Goal: Task Accomplishment & Management: Complete application form

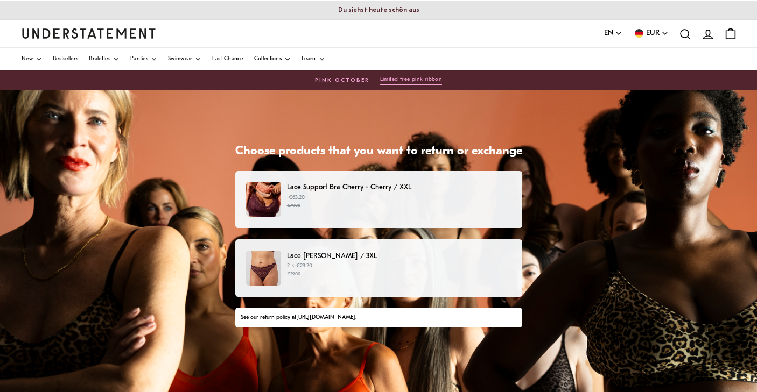
click at [405, 200] on p "€63.20 €79.00" at bounding box center [399, 202] width 224 height 16
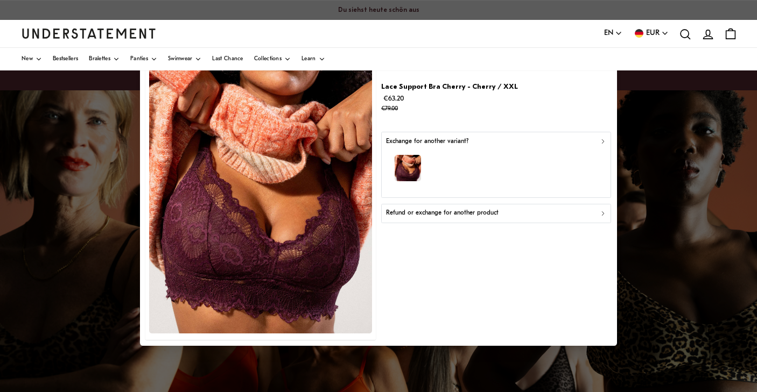
click at [434, 174] on div "button" at bounding box center [496, 169] width 221 height 47
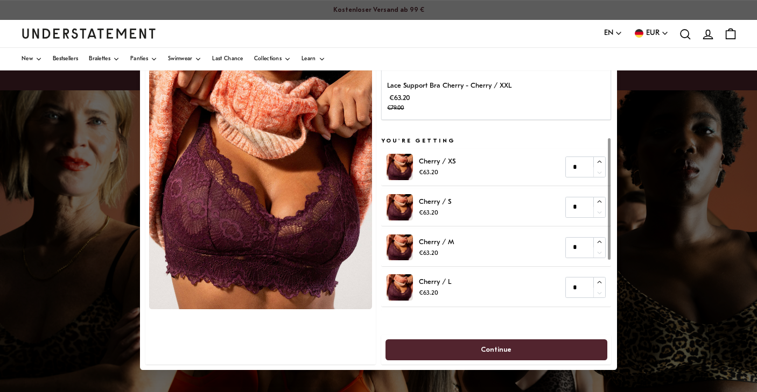
click at [498, 97] on p "€63.20 €79.00" at bounding box center [449, 103] width 124 height 22
click at [435, 337] on div "Continue" at bounding box center [496, 350] width 230 height 30
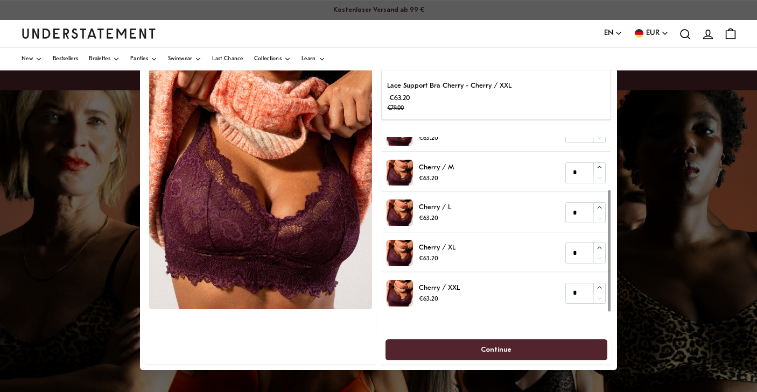
scroll to position [74, 0]
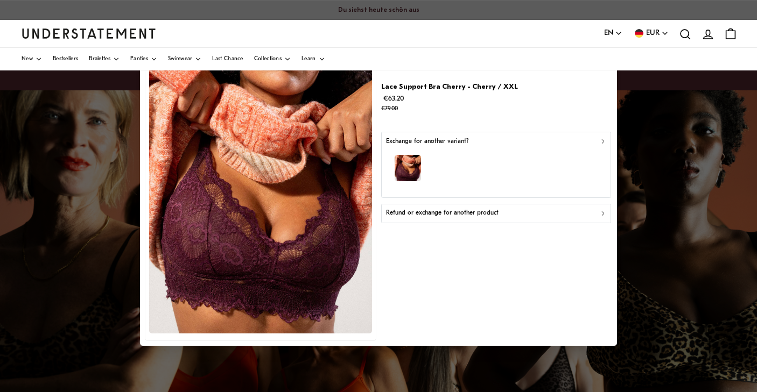
click at [442, 212] on p "Refund or exchange for another product" at bounding box center [442, 213] width 112 height 10
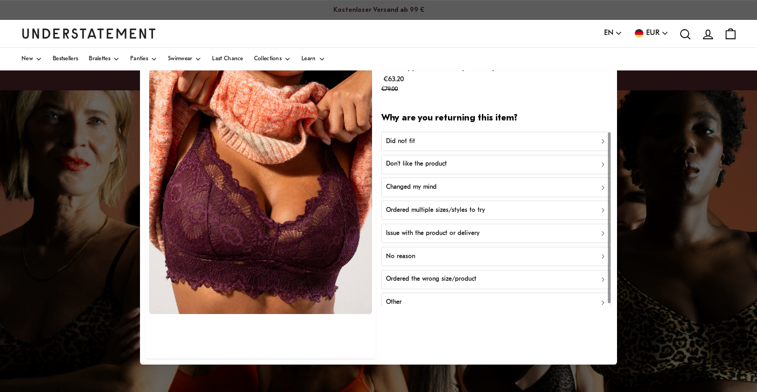
click at [503, 142] on div "Did not fit" at bounding box center [496, 142] width 221 height 10
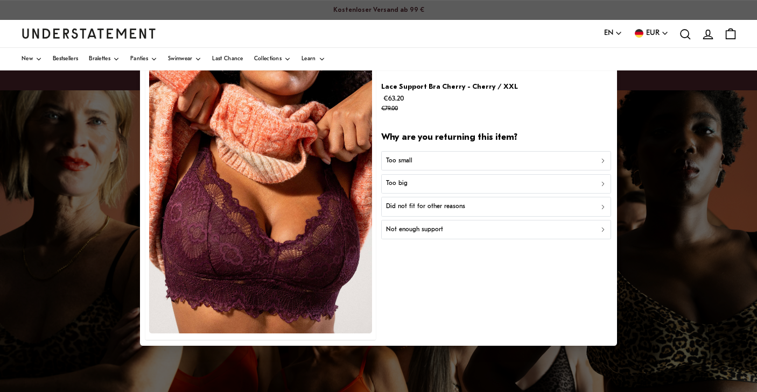
click at [497, 157] on div "Too small" at bounding box center [496, 160] width 221 height 10
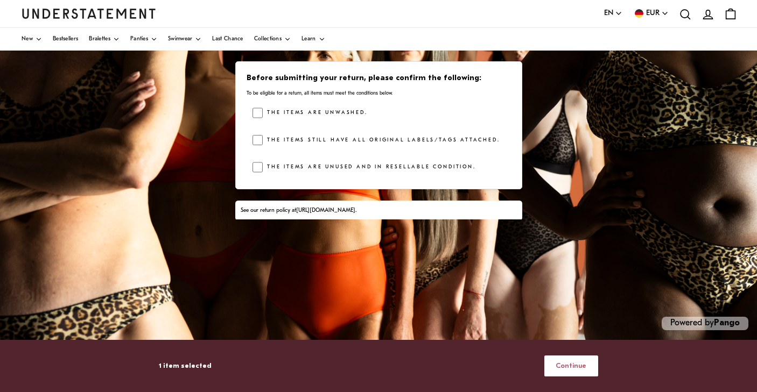
scroll to position [236, 0]
click at [567, 363] on span "Continue" at bounding box center [570, 366] width 31 height 20
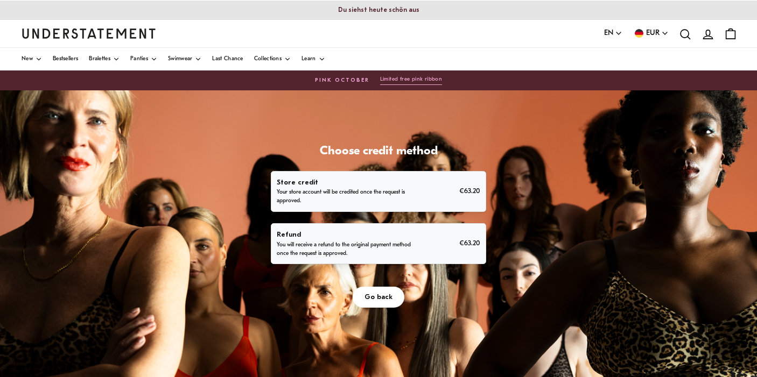
click at [374, 235] on p "Refund" at bounding box center [345, 234] width 137 height 11
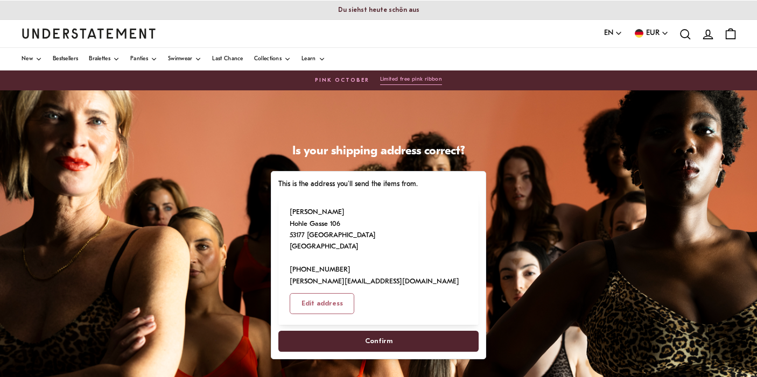
click at [373, 331] on span "Confirm" at bounding box center [378, 341] width 27 height 20
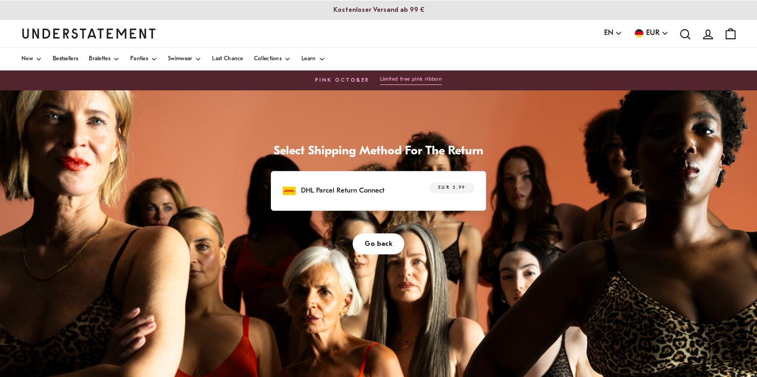
click at [352, 187] on p "DHL Parcel Return Connect" at bounding box center [342, 190] width 83 height 11
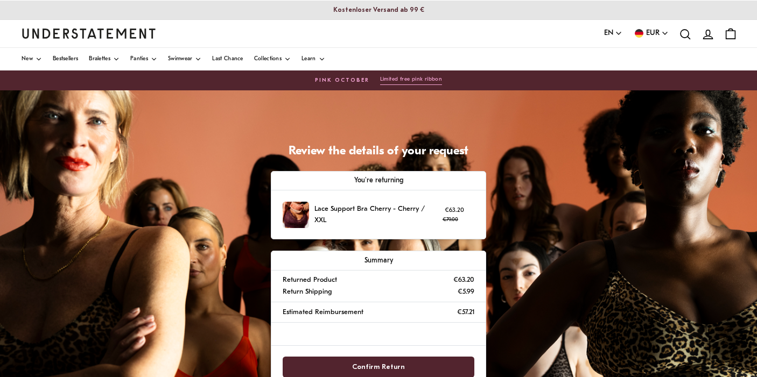
click at [374, 357] on span "Confirm Return" at bounding box center [378, 367] width 53 height 20
click at [375, 363] on span "Confirm Return" at bounding box center [378, 367] width 53 height 20
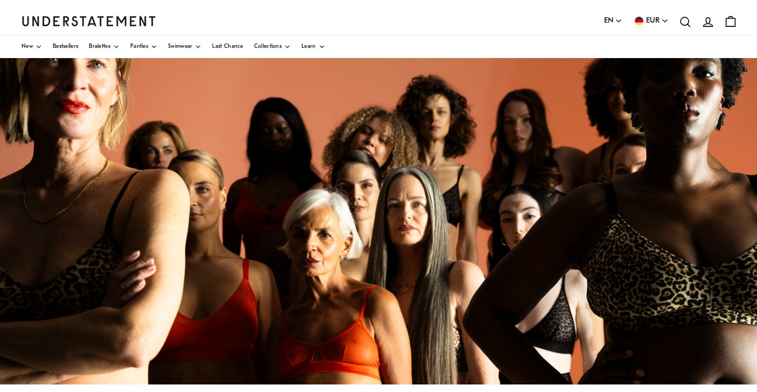
scroll to position [65, 0]
